Goal: Information Seeking & Learning: Learn about a topic

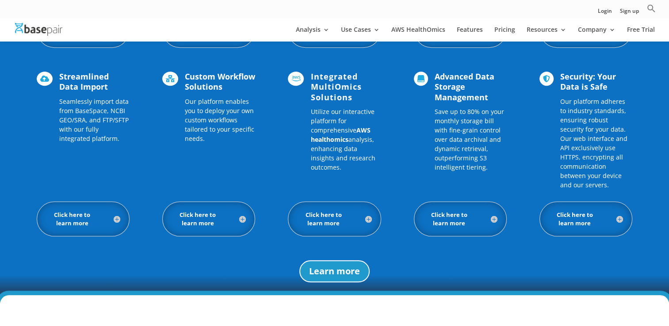
scroll to position [704, 0]
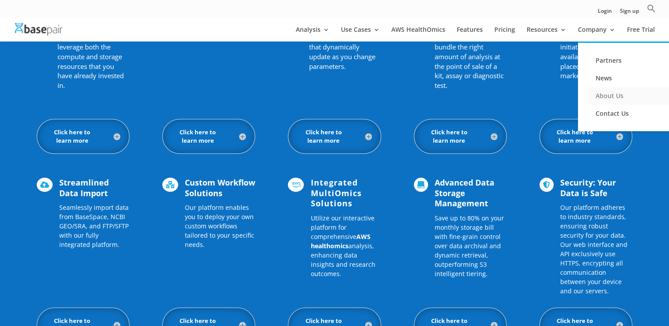
click at [615, 96] on link "About Us" at bounding box center [631, 96] width 88 height 18
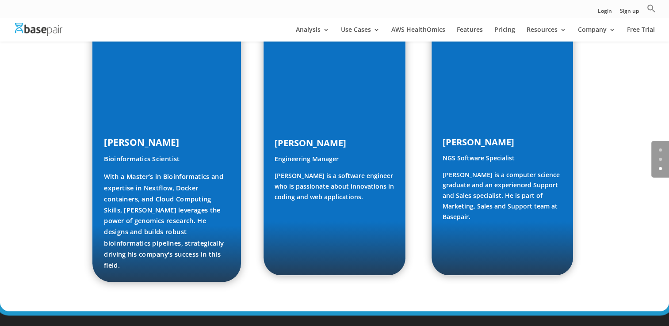
scroll to position [1194, 0]
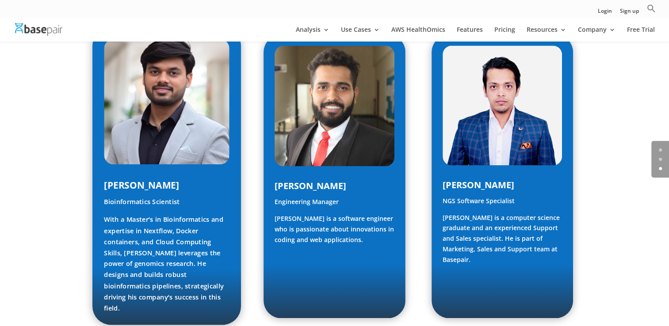
click at [166, 214] on p "With a Master’s in Bioinformatics and expertise in Nextflow, Docker containers,…" at bounding box center [167, 263] width 126 height 99
click at [148, 92] on img at bounding box center [167, 102] width 126 height 126
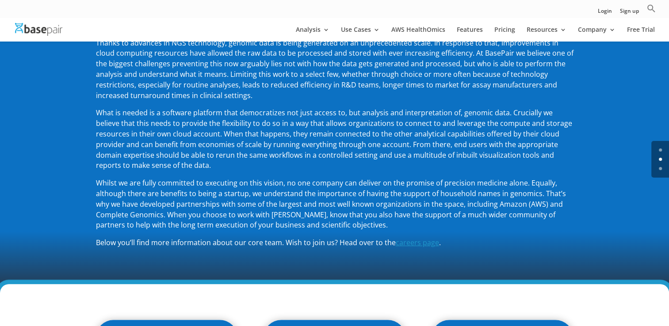
scroll to position [177, 0]
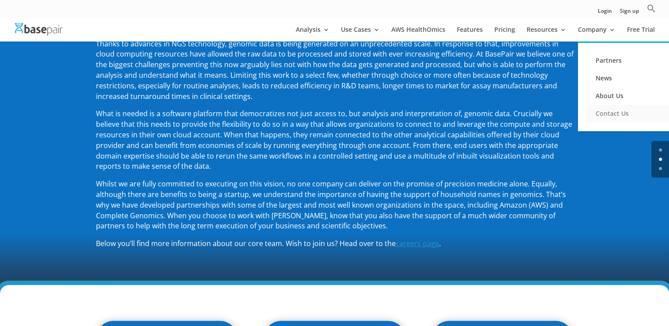
click at [600, 110] on link "Contact Us" at bounding box center [631, 114] width 88 height 18
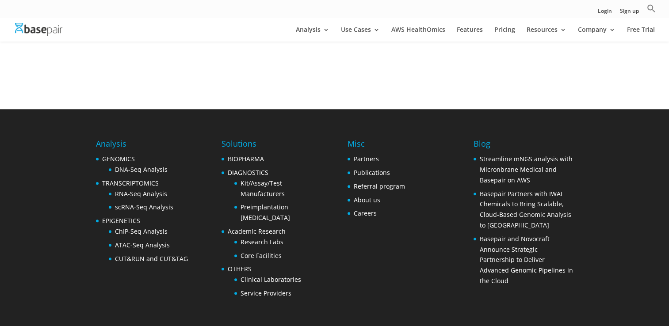
scroll to position [403, 0]
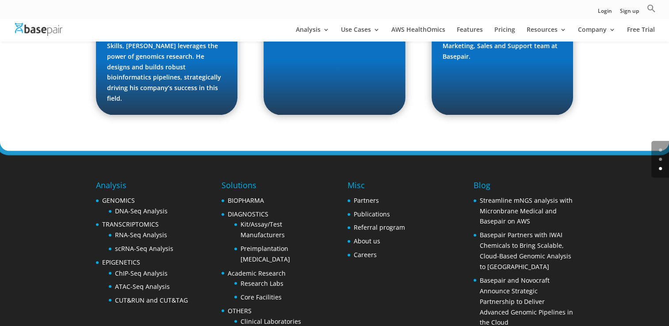
scroll to position [1411, 0]
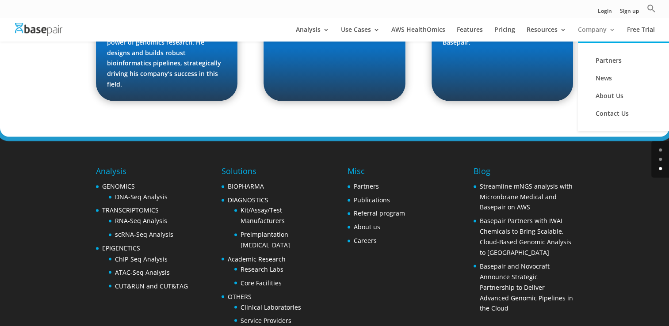
click at [593, 32] on link "Company" at bounding box center [597, 34] width 38 height 15
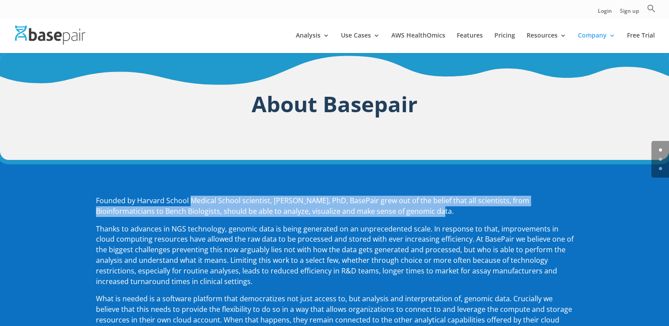
drag, startPoint x: 195, startPoint y: 199, endPoint x: 386, endPoint y: 218, distance: 192.0
click at [386, 218] on p "Founded by Harvard School Medical School scientist, [PERSON_NAME], PhD, BasePai…" at bounding box center [335, 210] width 478 height 28
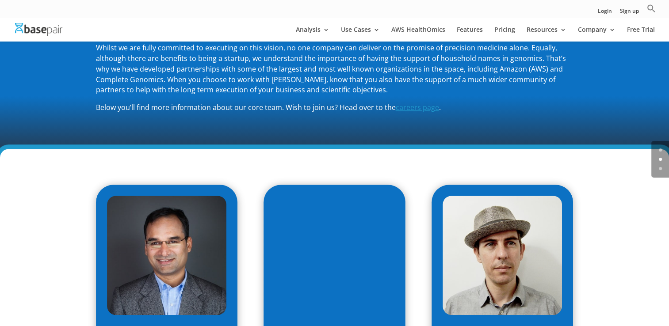
scroll to position [221, 0]
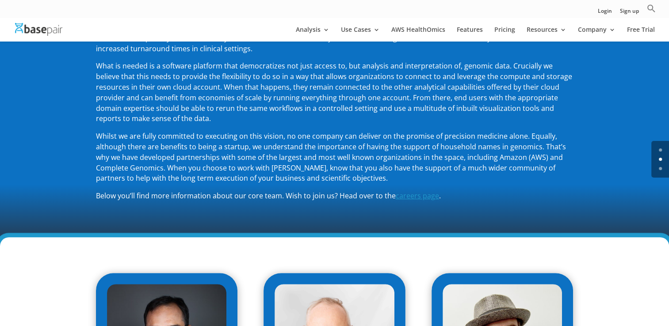
click at [418, 198] on span "careers page" at bounding box center [417, 196] width 43 height 10
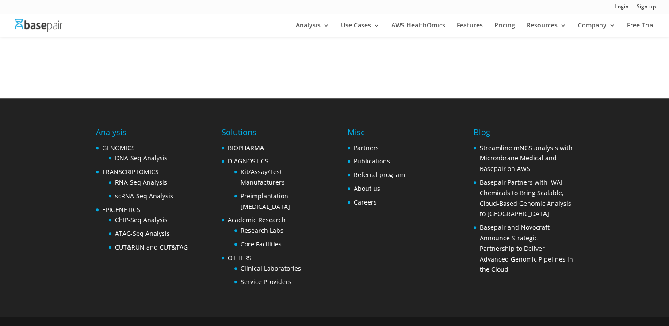
scroll to position [349, 0]
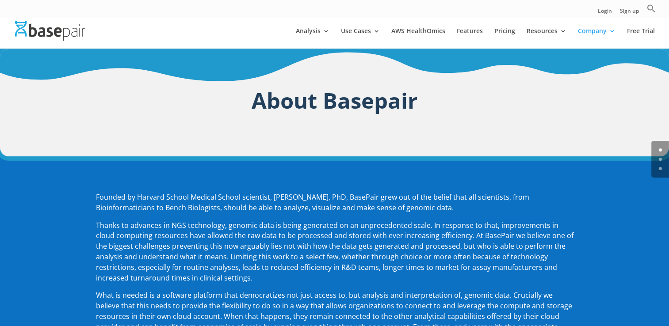
scroll to position [216, 0]
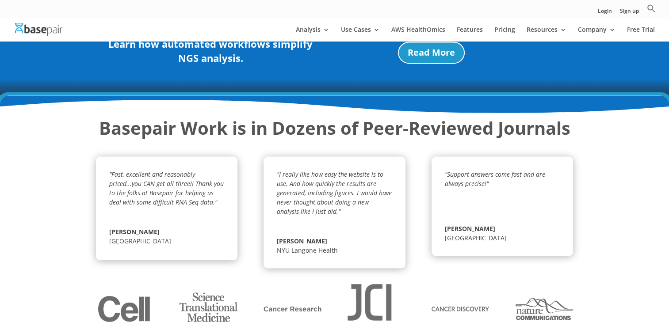
scroll to position [704, 0]
